Goal: Task Accomplishment & Management: Use online tool/utility

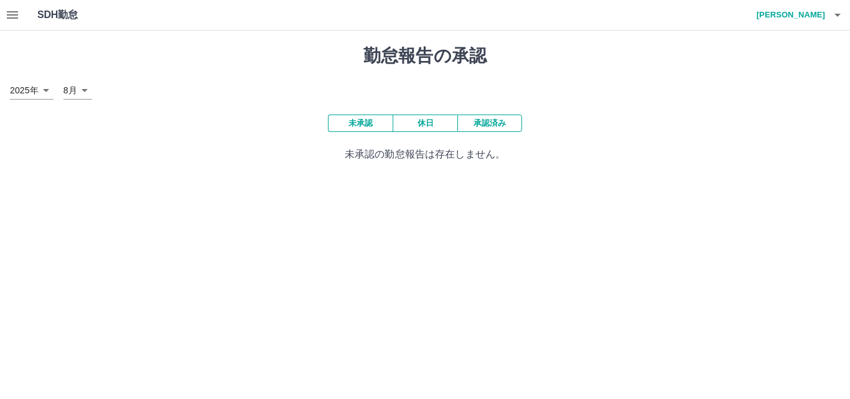
click at [473, 125] on button "承認済み" at bounding box center [489, 122] width 65 height 17
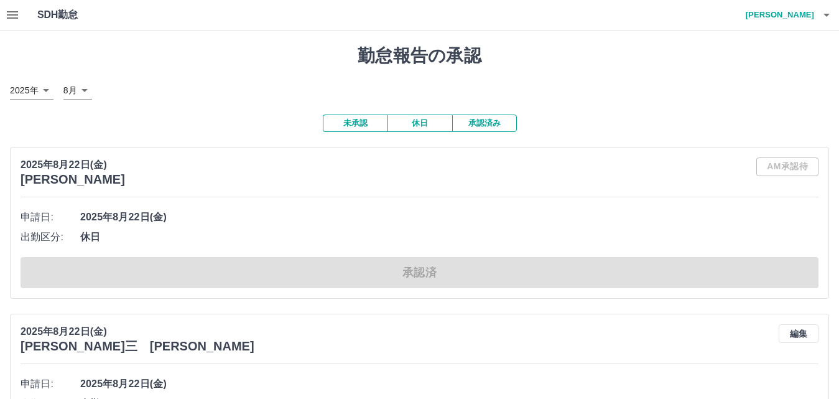
click at [349, 126] on button "未承認" at bounding box center [355, 122] width 65 height 17
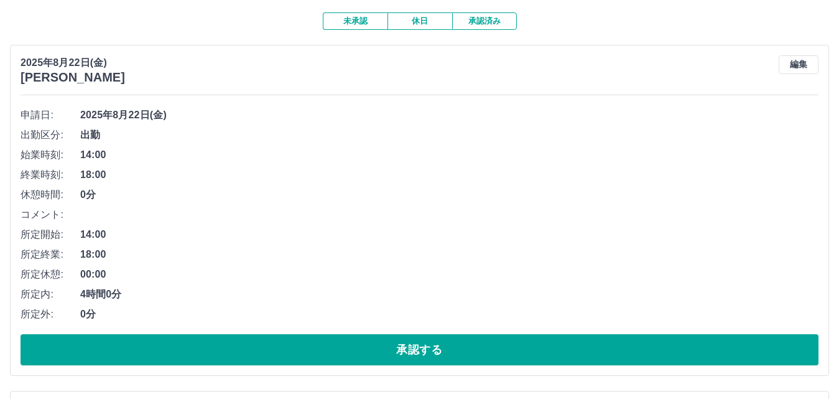
scroll to position [124, 0]
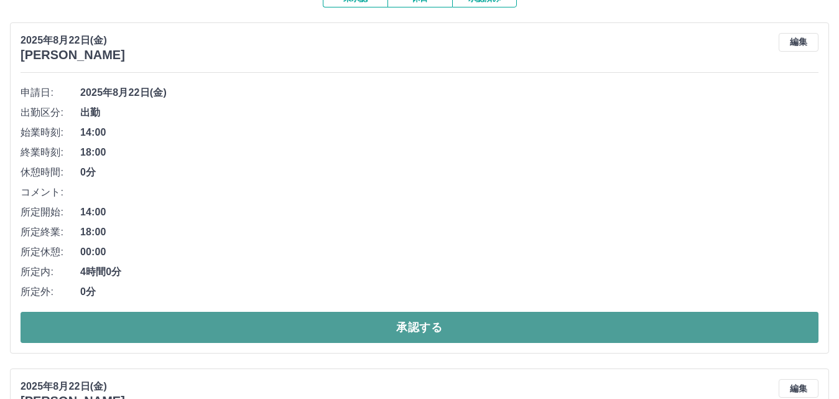
click at [322, 337] on button "承認する" at bounding box center [420, 327] width 798 height 31
click at [267, 331] on button "承認する" at bounding box center [420, 327] width 798 height 31
click at [274, 325] on button "承認する" at bounding box center [420, 327] width 798 height 31
click at [277, 321] on button "承認する" at bounding box center [420, 327] width 798 height 31
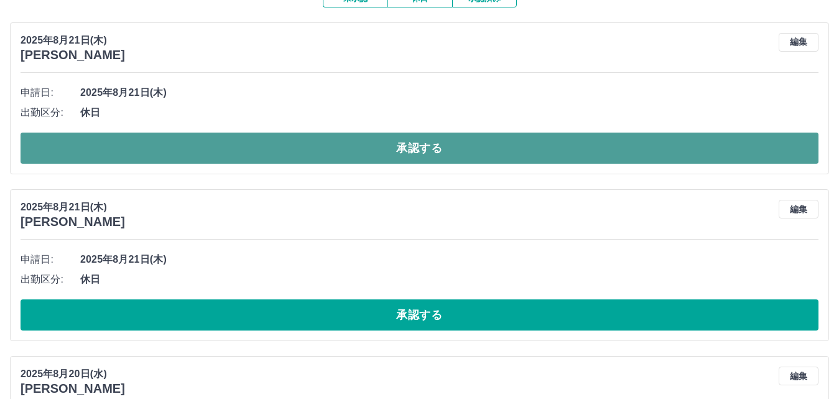
click at [309, 153] on button "承認する" at bounding box center [420, 148] width 798 height 31
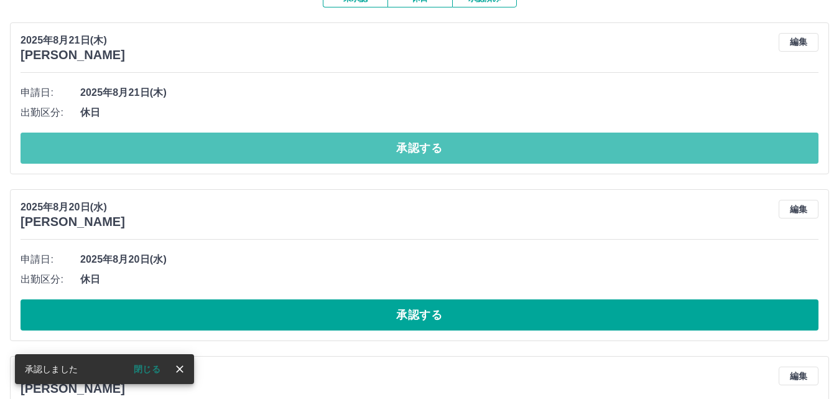
click at [313, 152] on button "承認する" at bounding box center [420, 148] width 798 height 31
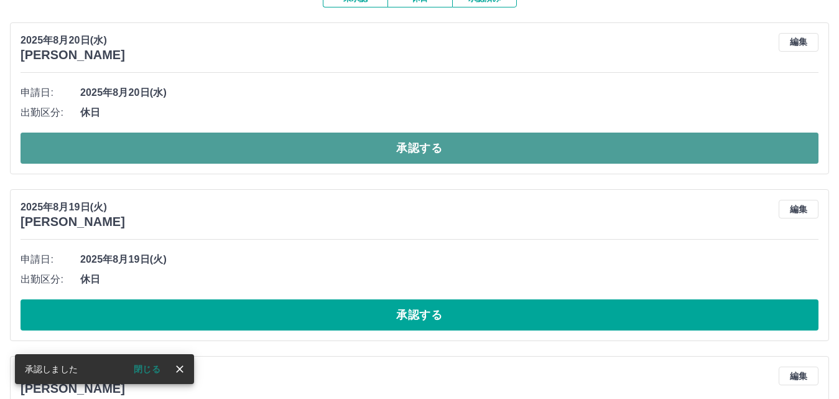
click at [314, 149] on button "承認する" at bounding box center [420, 148] width 798 height 31
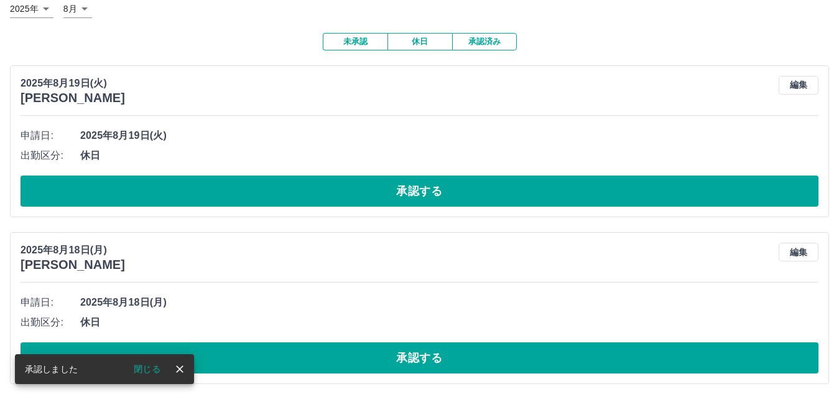
scroll to position [83, 0]
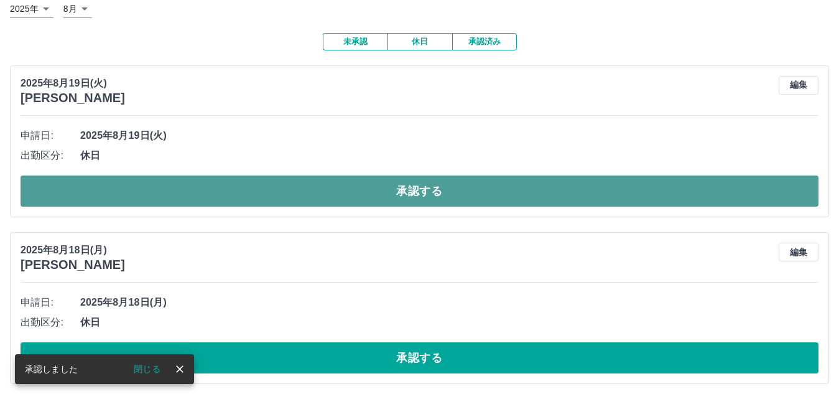
click at [338, 188] on button "承認する" at bounding box center [420, 190] width 798 height 31
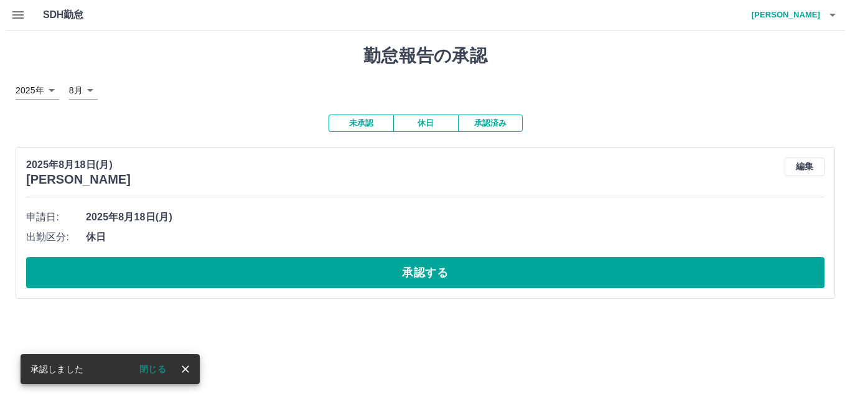
scroll to position [0, 0]
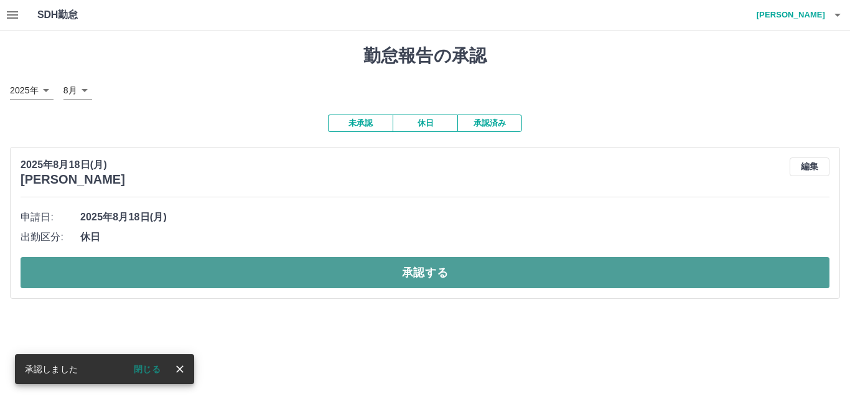
click at [327, 274] on button "承認する" at bounding box center [425, 272] width 809 height 31
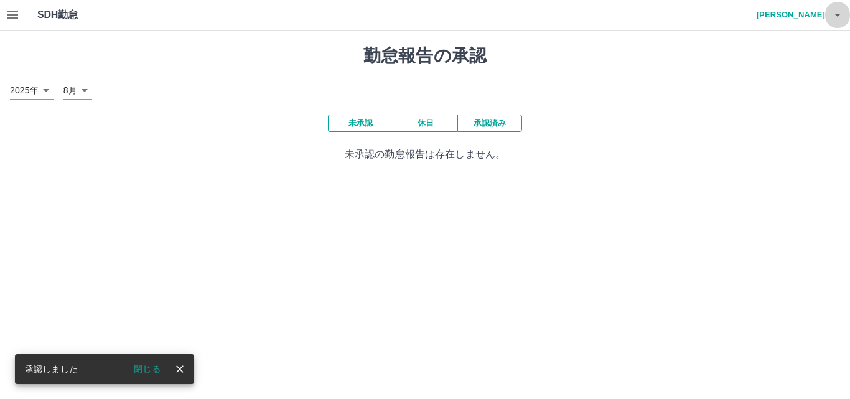
click at [832, 21] on icon "button" at bounding box center [837, 14] width 15 height 15
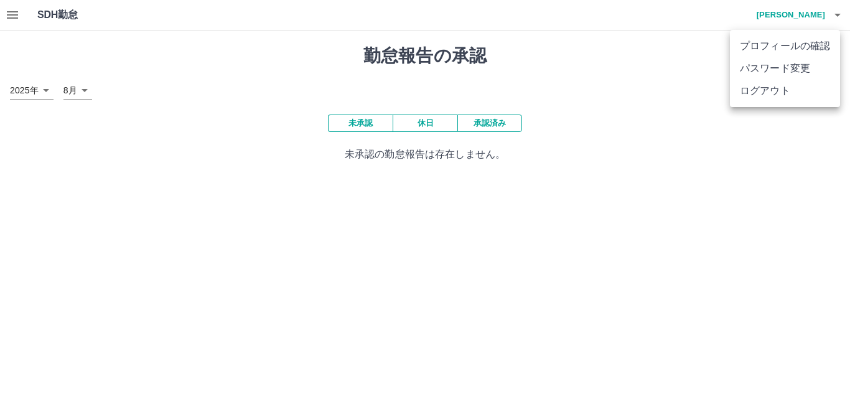
click at [803, 97] on li "ログアウト" at bounding box center [785, 91] width 110 height 22
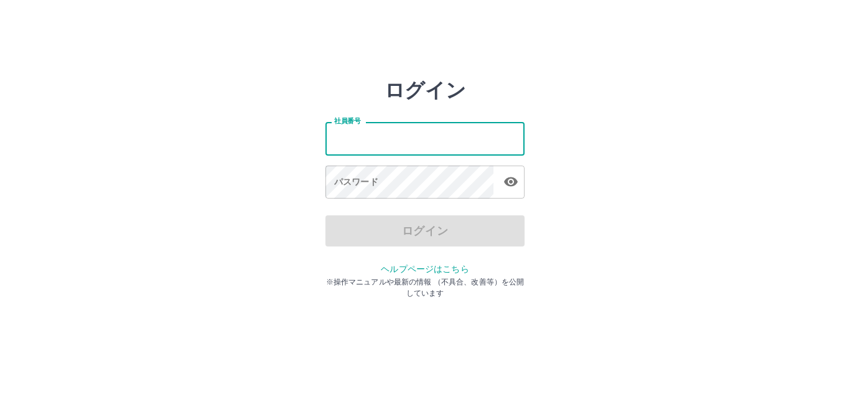
drag, startPoint x: 0, startPoint y: 0, endPoint x: 388, endPoint y: 144, distance: 413.6
click at [388, 144] on input "社員番号" at bounding box center [424, 138] width 199 height 33
type input "*******"
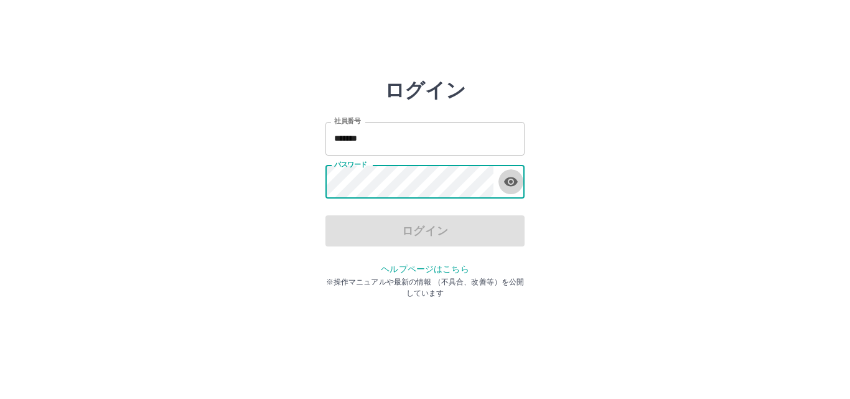
click at [514, 182] on icon "button" at bounding box center [511, 181] width 14 height 9
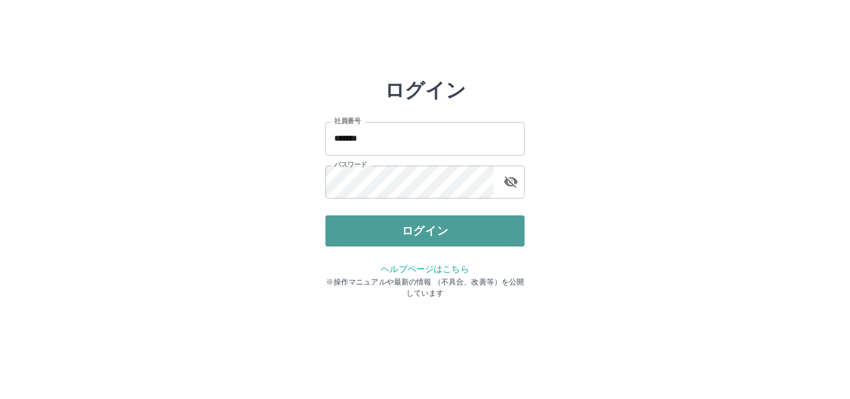
click at [505, 225] on button "ログイン" at bounding box center [424, 230] width 199 height 31
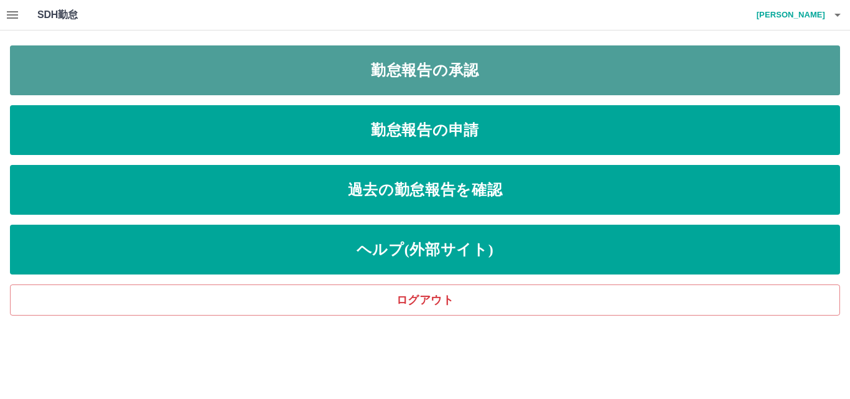
click at [384, 59] on link "勤怠報告の承認" at bounding box center [425, 70] width 830 height 50
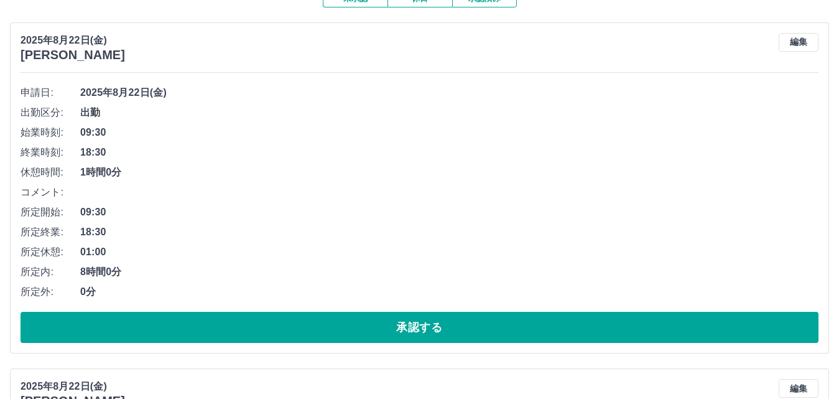
scroll to position [187, 0]
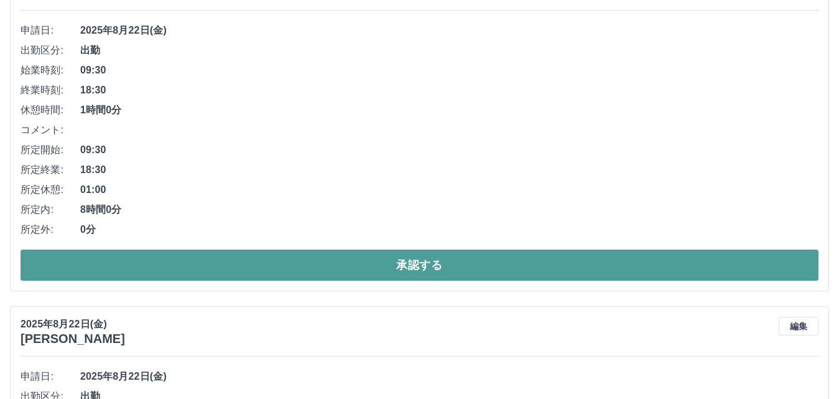
click at [317, 268] on button "承認する" at bounding box center [420, 264] width 798 height 31
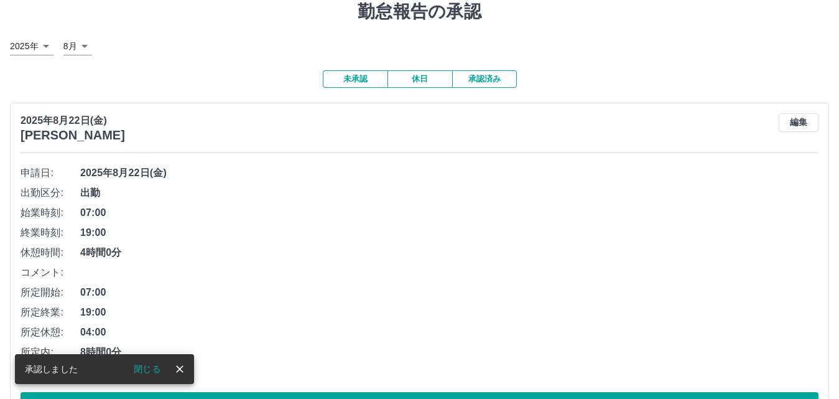
scroll to position [95, 0]
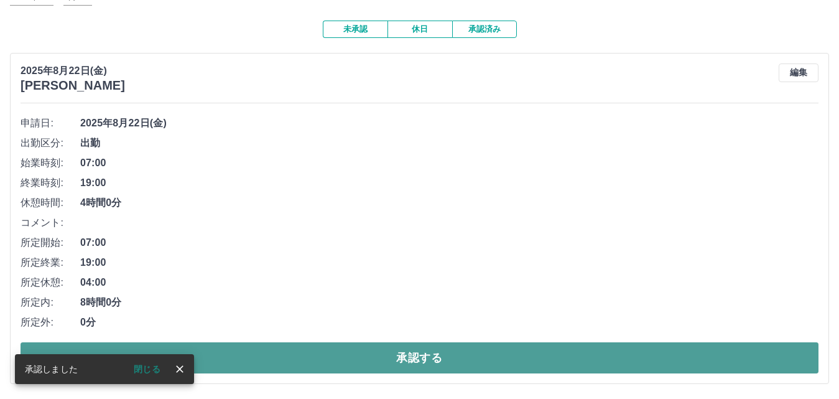
click at [304, 356] on button "承認する" at bounding box center [420, 357] width 798 height 31
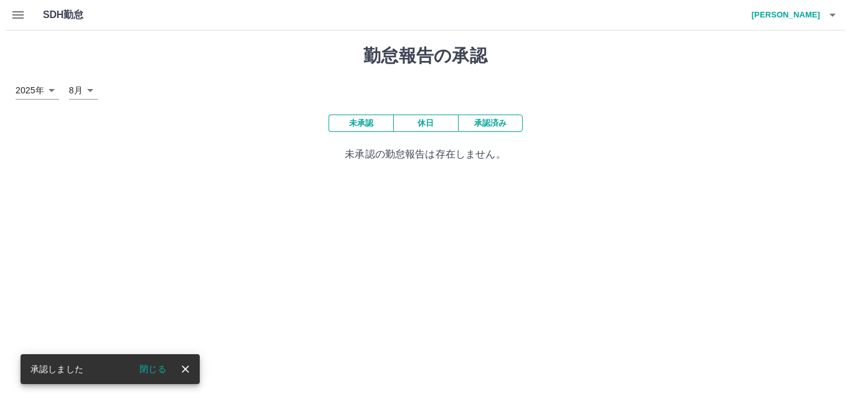
scroll to position [0, 0]
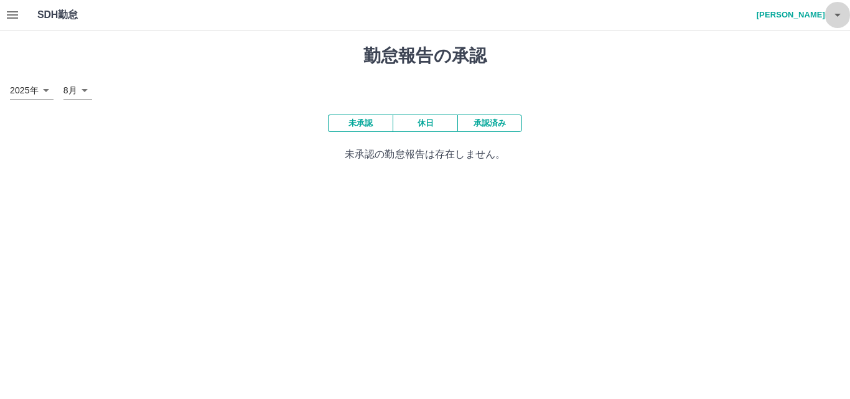
click at [835, 22] on icon "button" at bounding box center [837, 14] width 15 height 15
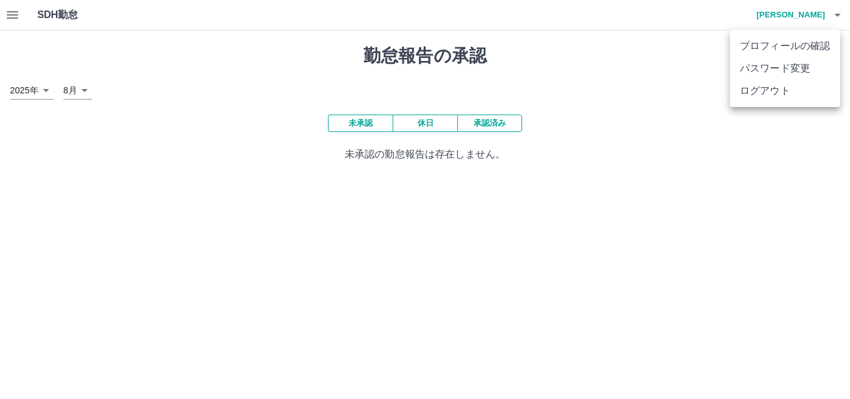
click at [778, 85] on li "ログアウト" at bounding box center [785, 91] width 110 height 22
